Goal: Answer question/provide support: Answer question/provide support

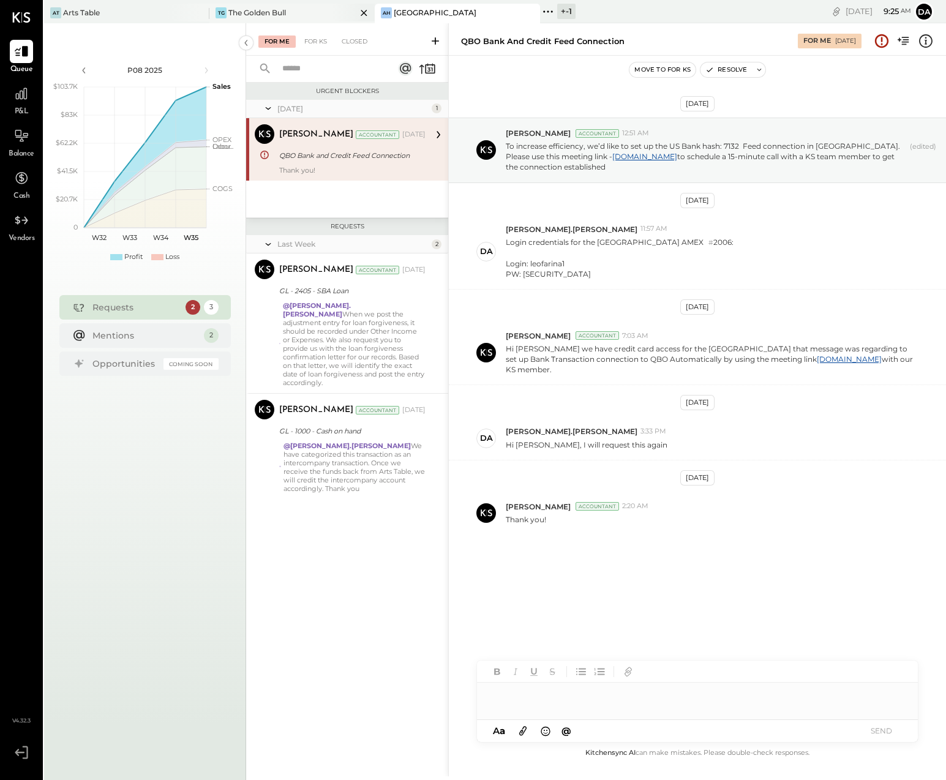
click at [252, 12] on div "The Golden Bull" at bounding box center [257, 12] width 58 height 10
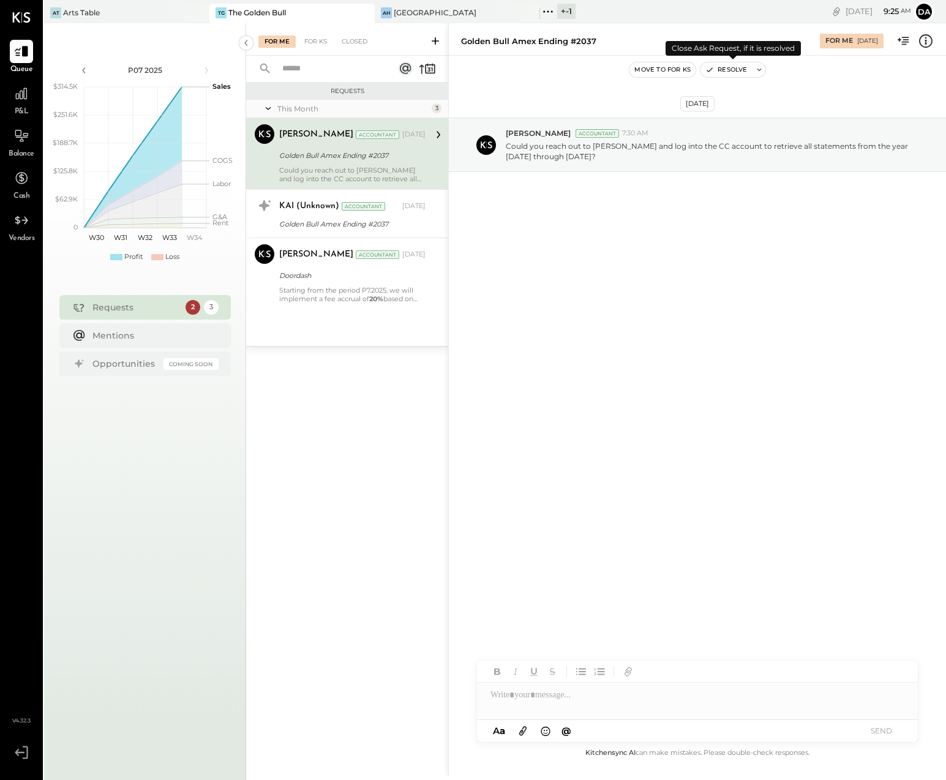
click at [733, 68] on button "Resolve" at bounding box center [725, 69] width 51 height 15
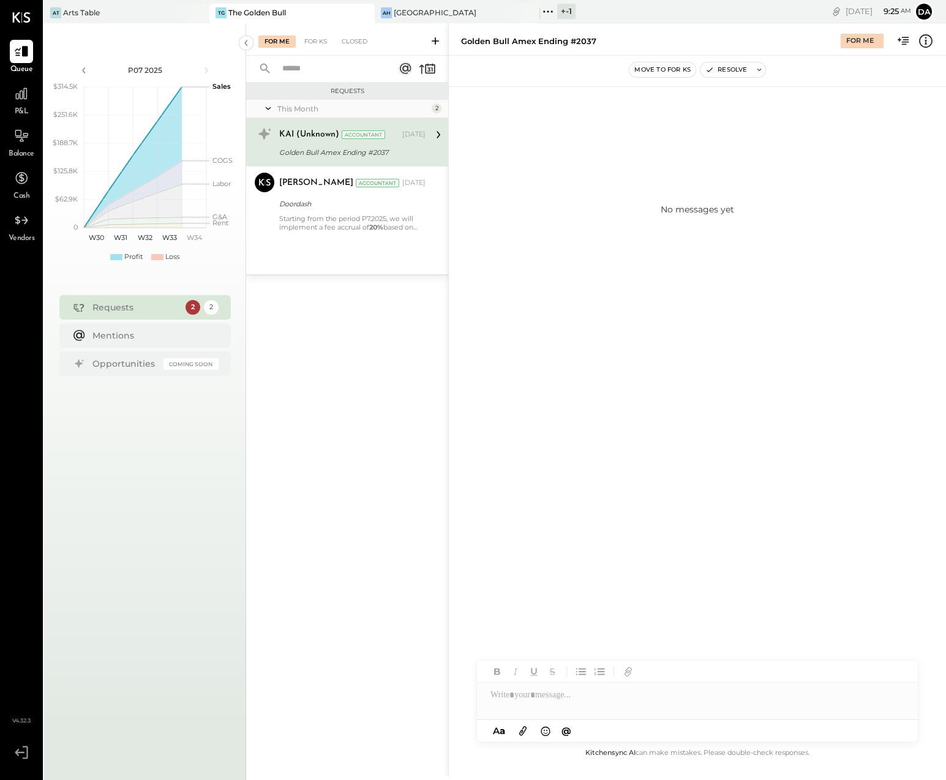
click at [316, 148] on div "Golden Bull Amex Ending #2037" at bounding box center [350, 152] width 143 height 12
click at [735, 69] on button "Resolve" at bounding box center [725, 69] width 51 height 15
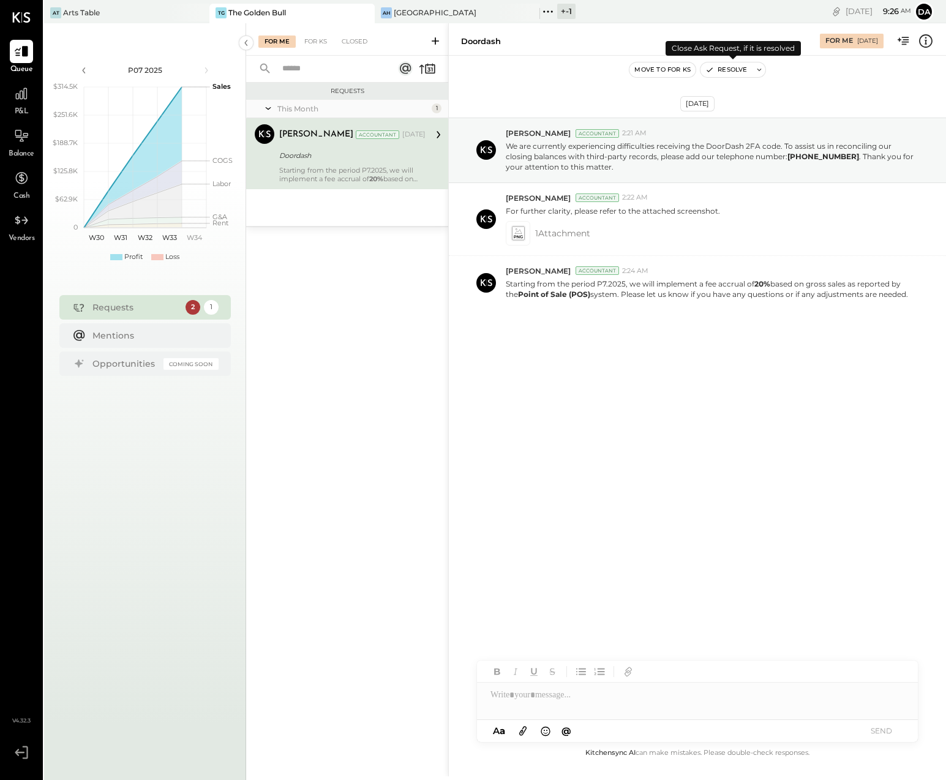
click at [724, 73] on button "Resolve" at bounding box center [725, 69] width 51 height 15
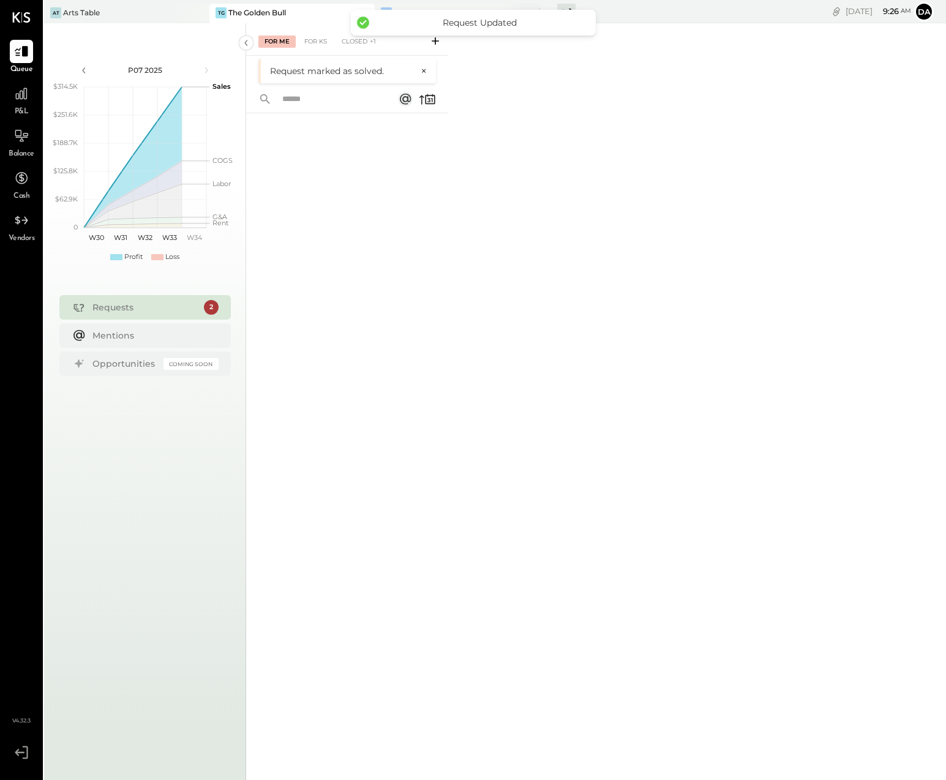
click at [430, 4] on div "AH [GEOGRAPHIC_DATA]" at bounding box center [457, 14] width 165 height 20
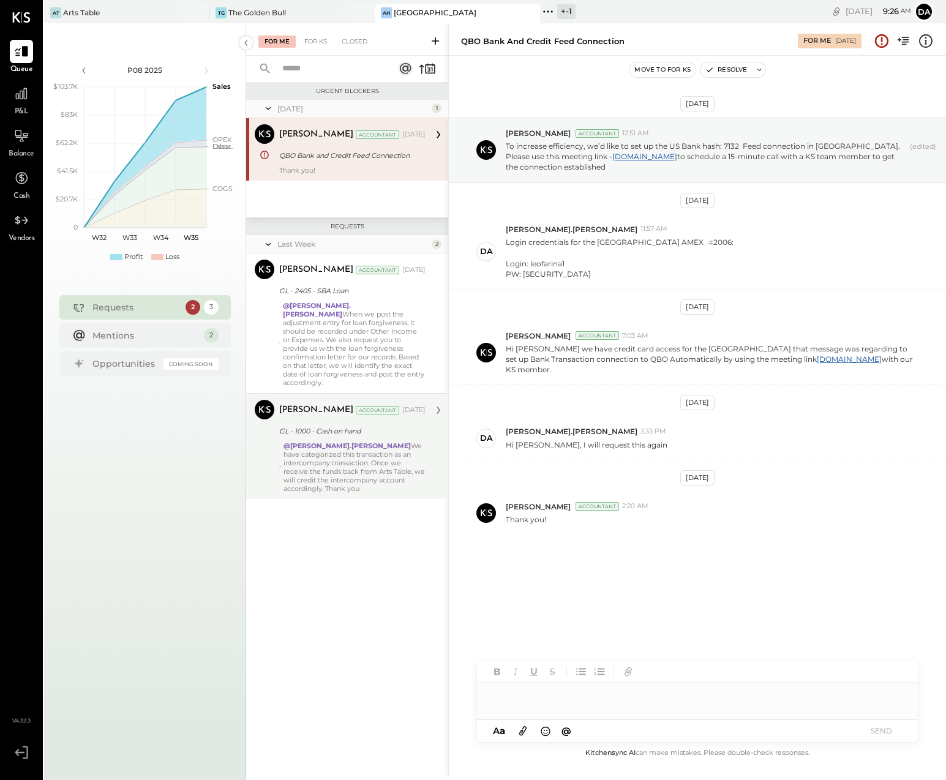
click at [334, 451] on div "@[PERSON_NAME].[PERSON_NAME] We have categorized this transaction as an interco…" at bounding box center [354, 466] width 142 height 51
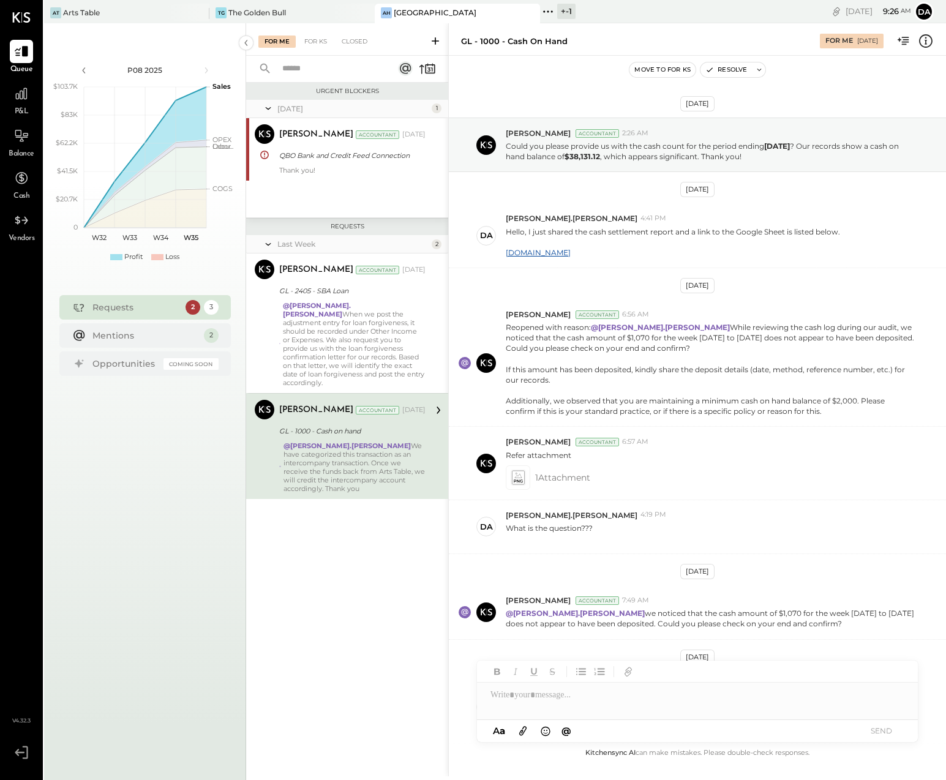
scroll to position [324, 0]
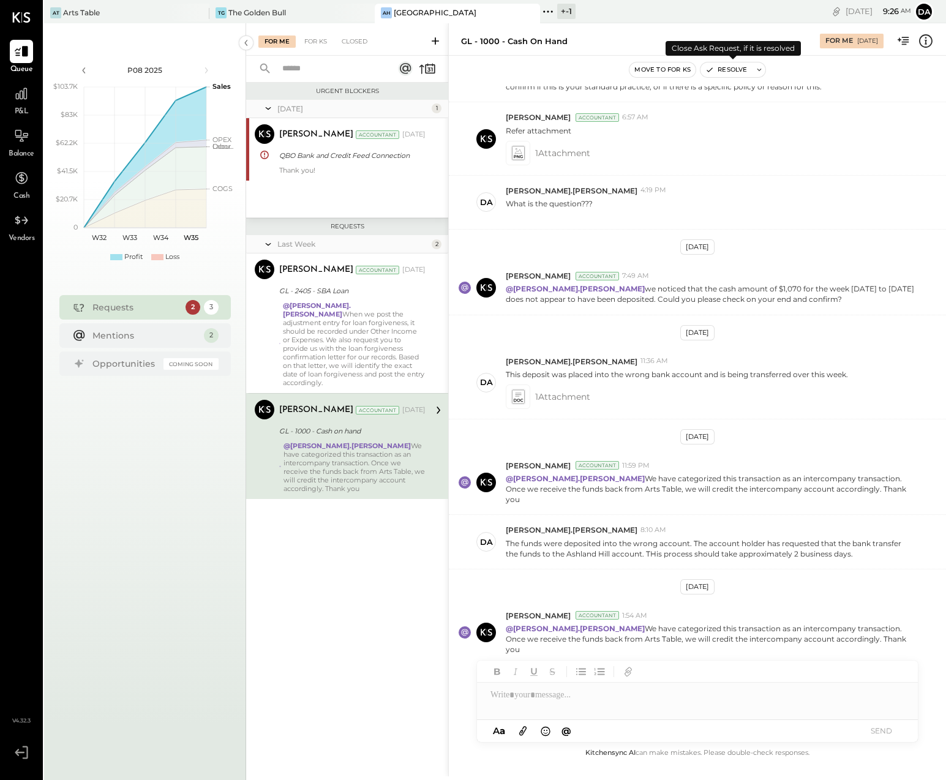
click at [743, 66] on button "Resolve" at bounding box center [725, 69] width 51 height 15
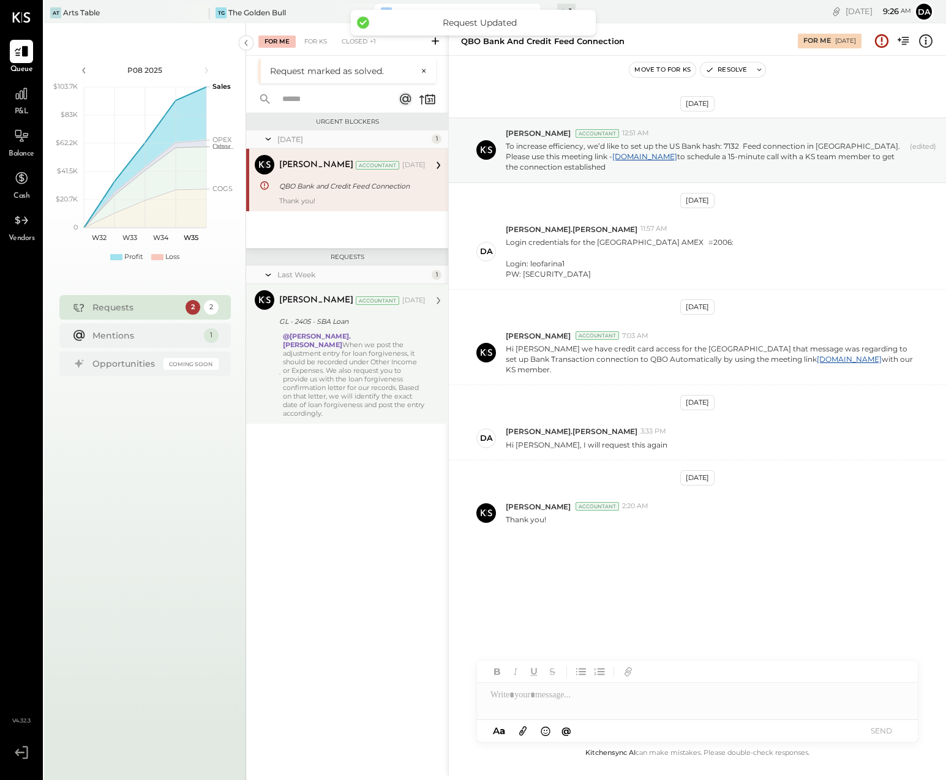
click at [342, 361] on div "@[PERSON_NAME].[PERSON_NAME] When we post the adjustment entry for loan forgive…" at bounding box center [354, 375] width 143 height 86
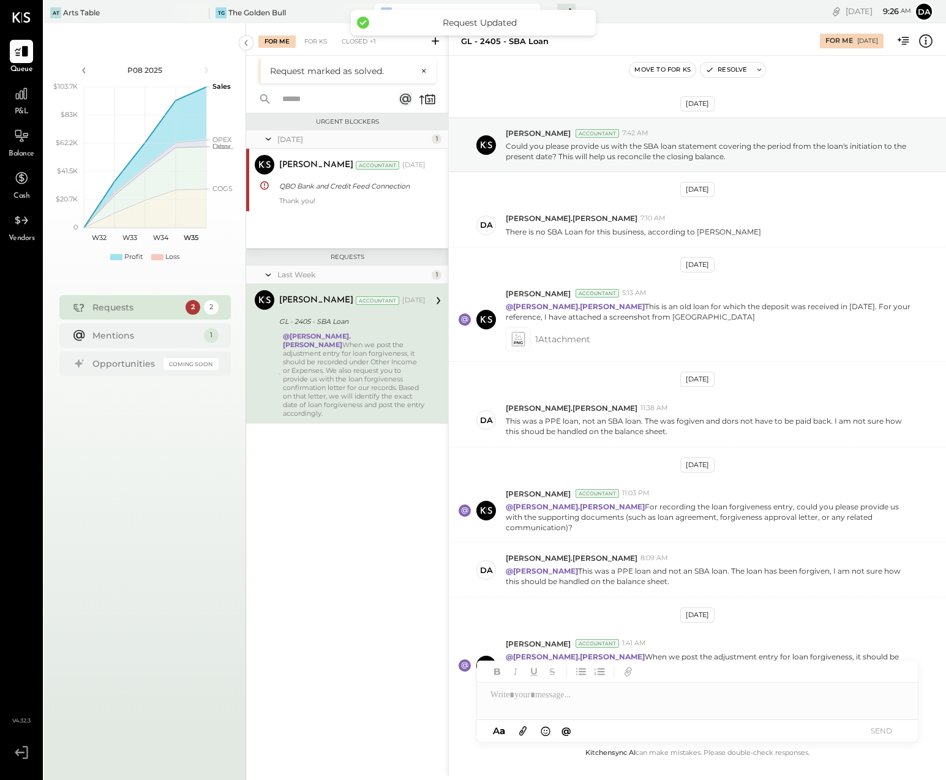
scroll to position [39, 0]
